Goal: Find specific page/section: Find specific page/section

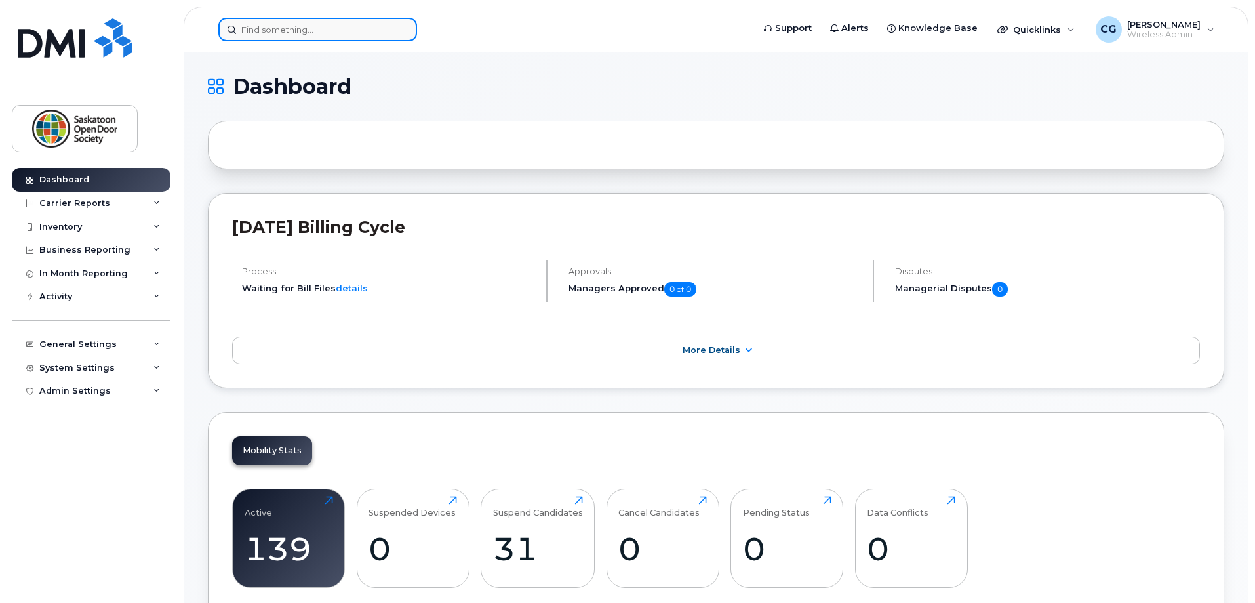
click at [348, 37] on input at bounding box center [317, 30] width 199 height 24
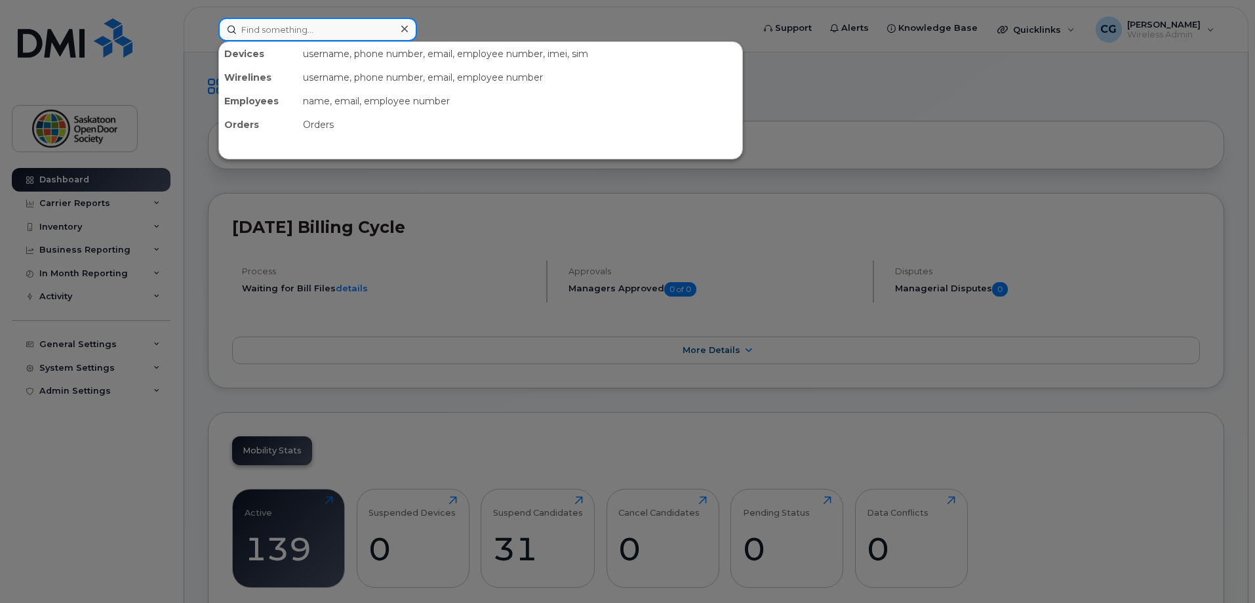
paste input "https://sodssk.sharepoint.com/:w:/g/Eed_oN_FColHjXT2R7pYEqMBHtKPzpyO2aUL7lCvc7z…"
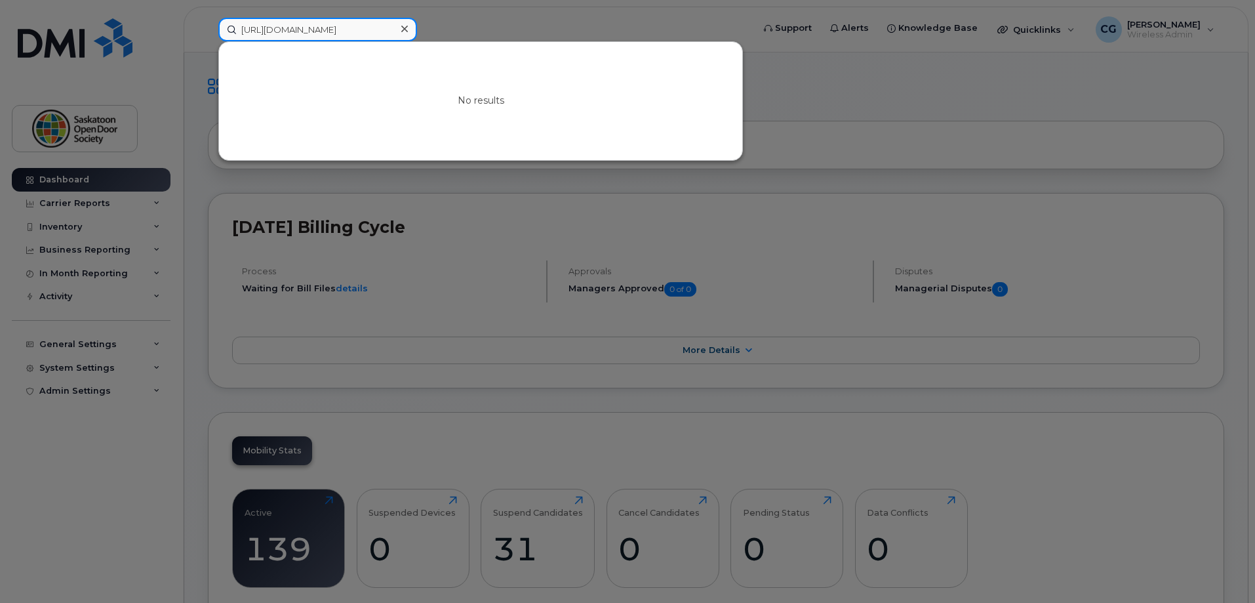
type input "https://sodssk.sharepoint.com/:w:/g/Eed_oN_FColHjXT2R7pYEqMBHtKPzpyO2aUL7lCvc7z…"
click at [403, 25] on icon at bounding box center [404, 29] width 7 height 10
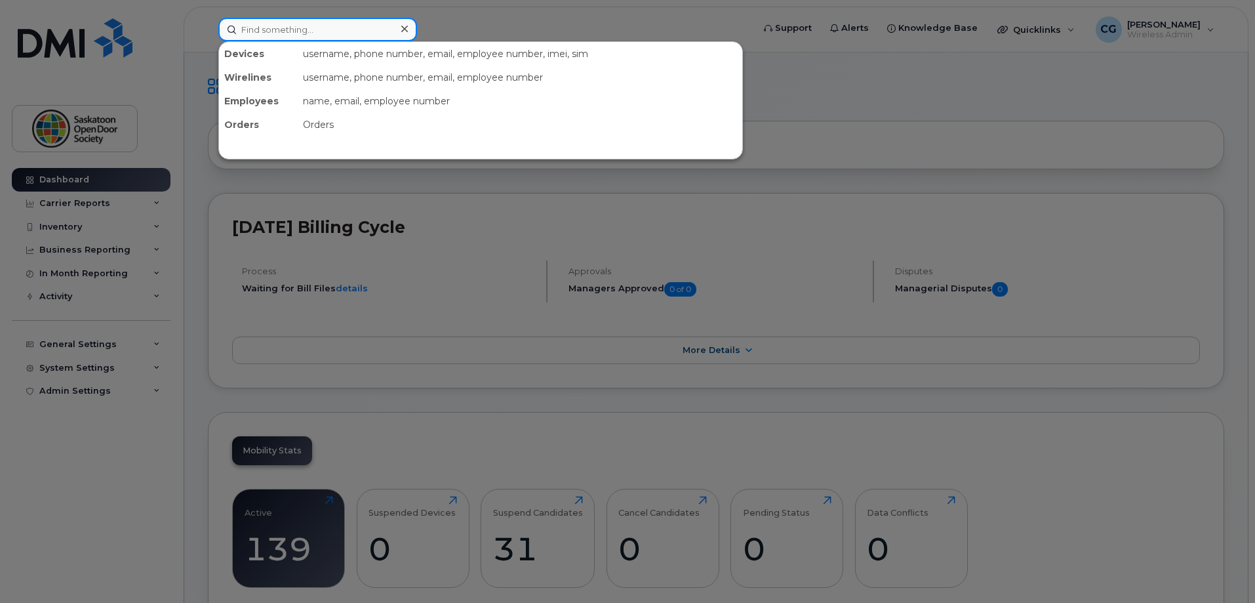
click at [332, 37] on input at bounding box center [317, 30] width 199 height 24
paste input "6393848473"
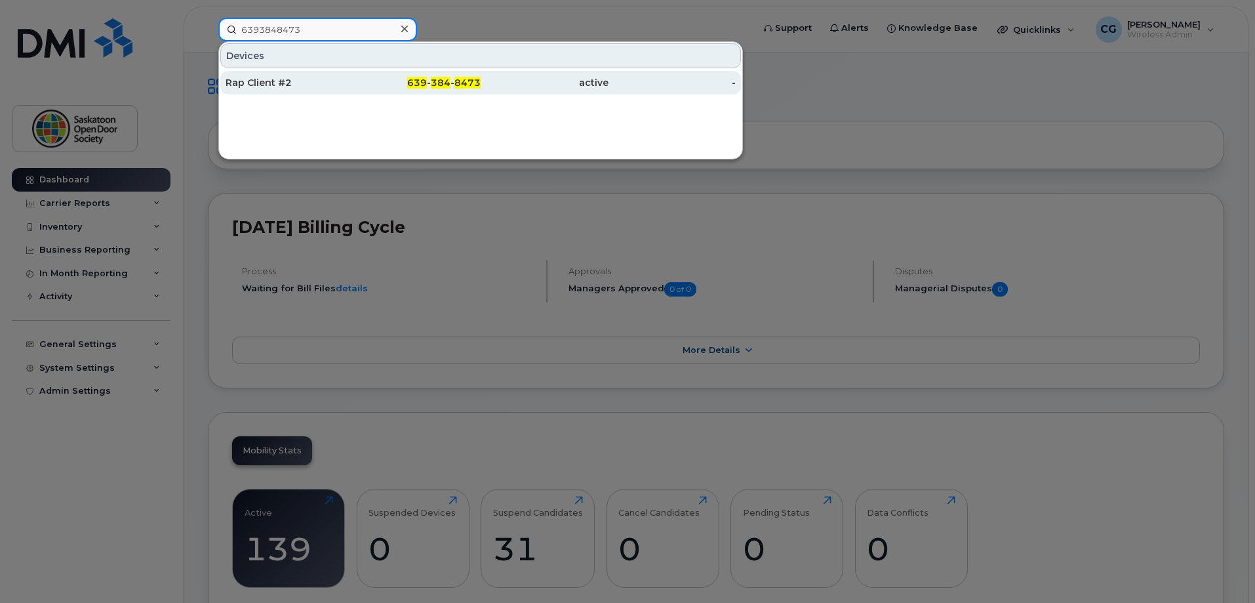
type input "6393848473"
click at [331, 85] on div "Rap Client #2" at bounding box center [290, 82] width 128 height 13
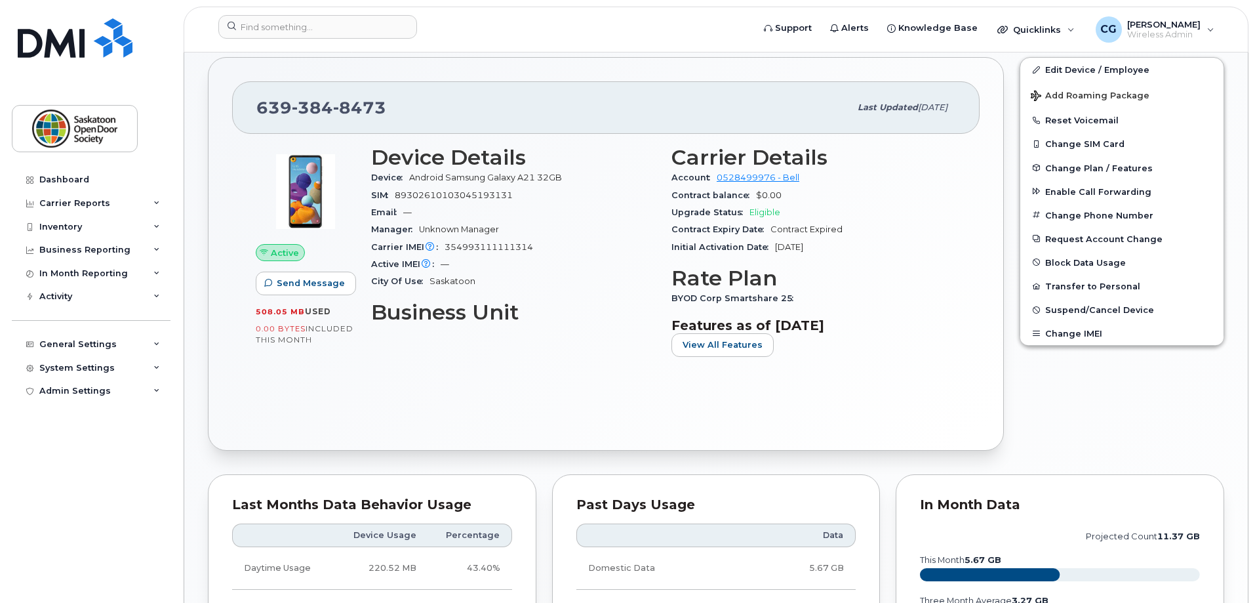
scroll to position [250, 0]
